Goal: Information Seeking & Learning: Learn about a topic

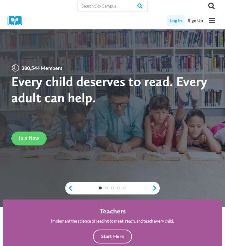
click at [176, 23] on link "Log In" at bounding box center [176, 20] width 18 height 11
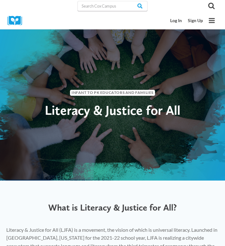
click at [37, 201] on div "What is Literacy & Justice for All?" at bounding box center [112, 207] width 225 height 24
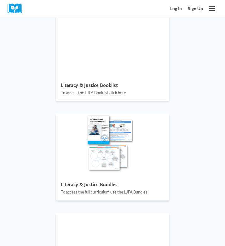
scroll to position [758, 0]
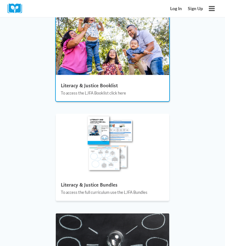
click at [88, 81] on div at bounding box center [68, 79] width 71 height 71
